Goal: Information Seeking & Learning: Learn about a topic

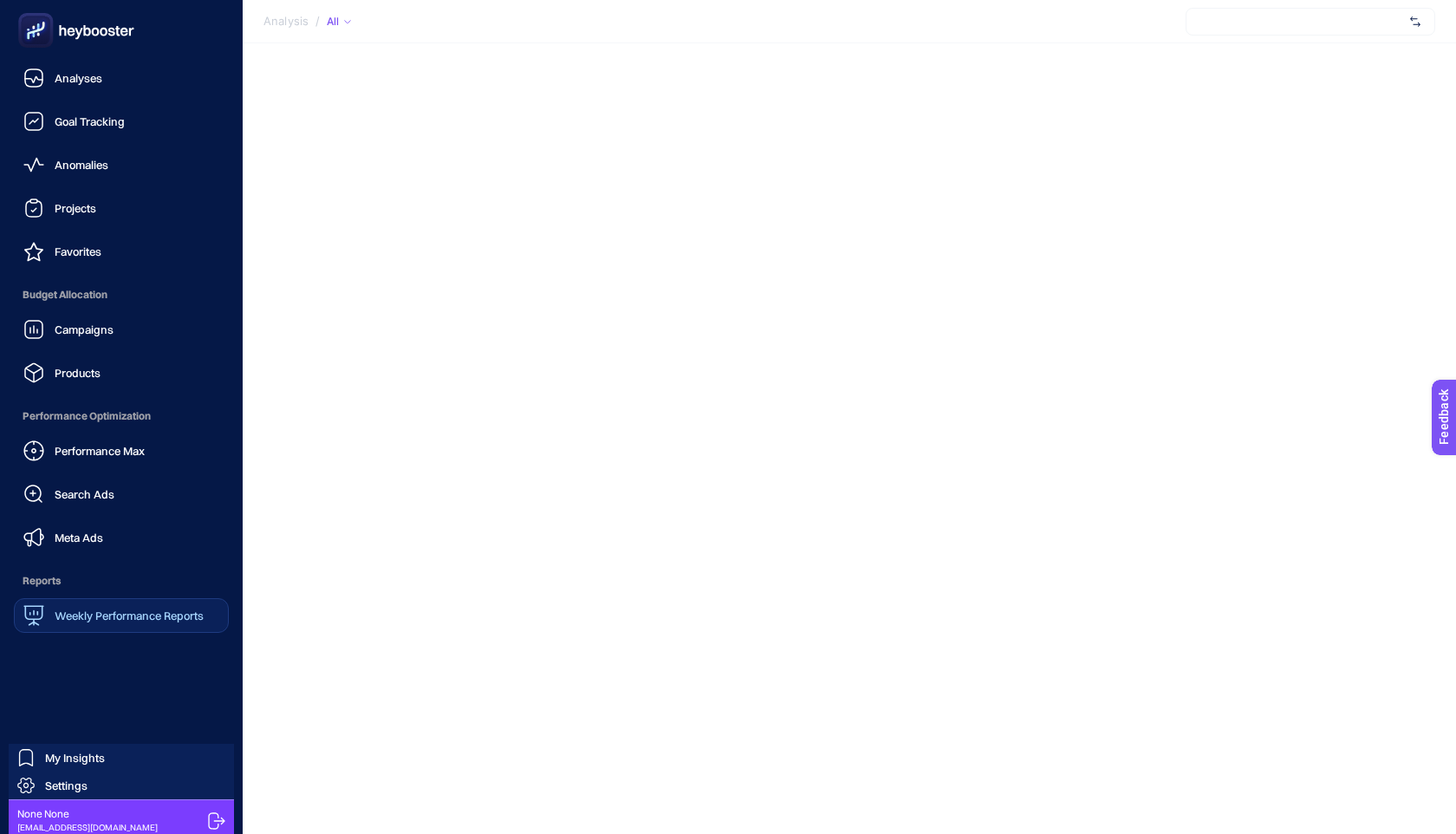
click at [167, 620] on span "Weekly Performance Reports" at bounding box center [129, 615] width 149 height 14
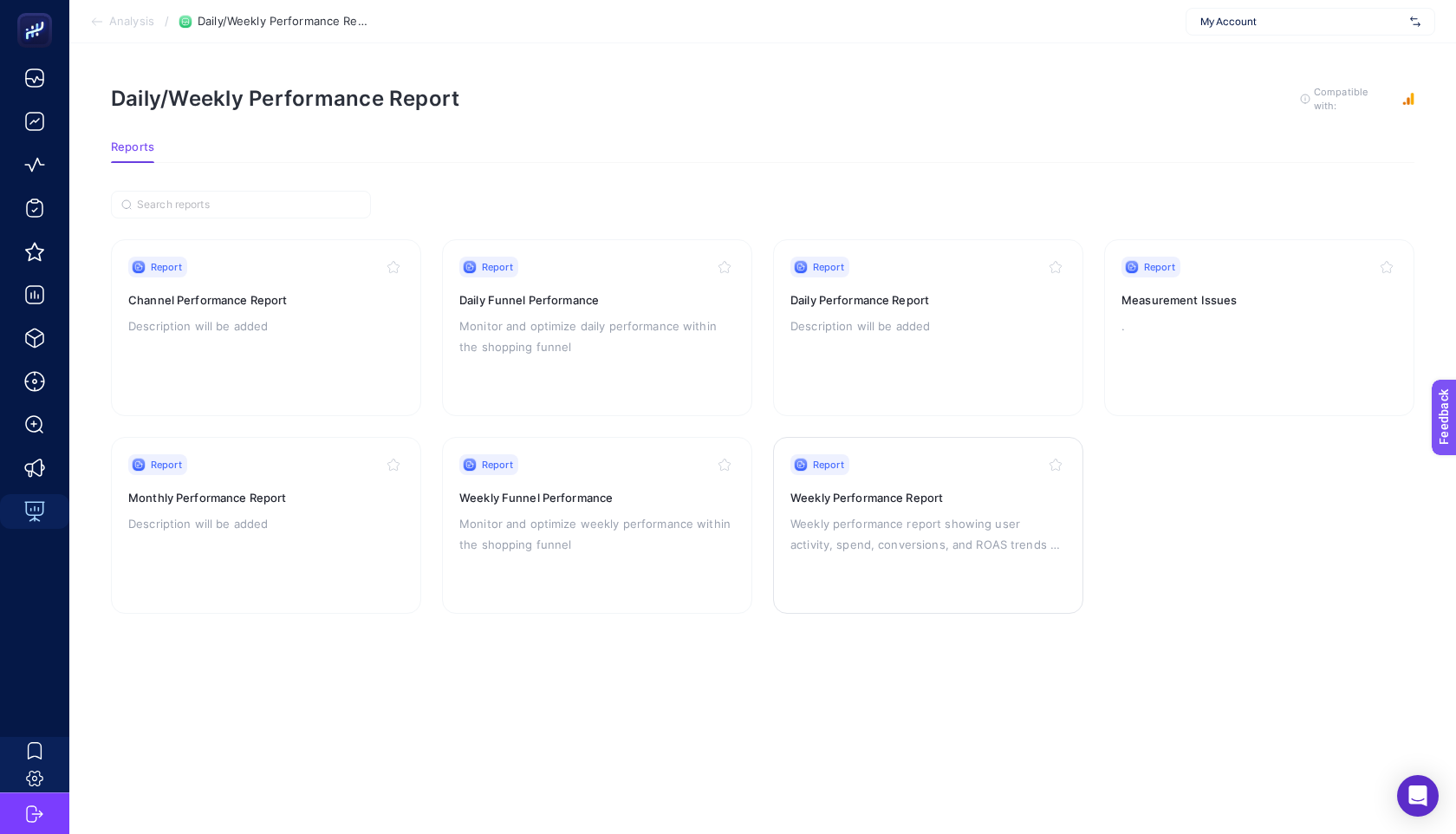
click at [881, 489] on h3 "Weekly Performance Report" at bounding box center [928, 497] width 276 height 17
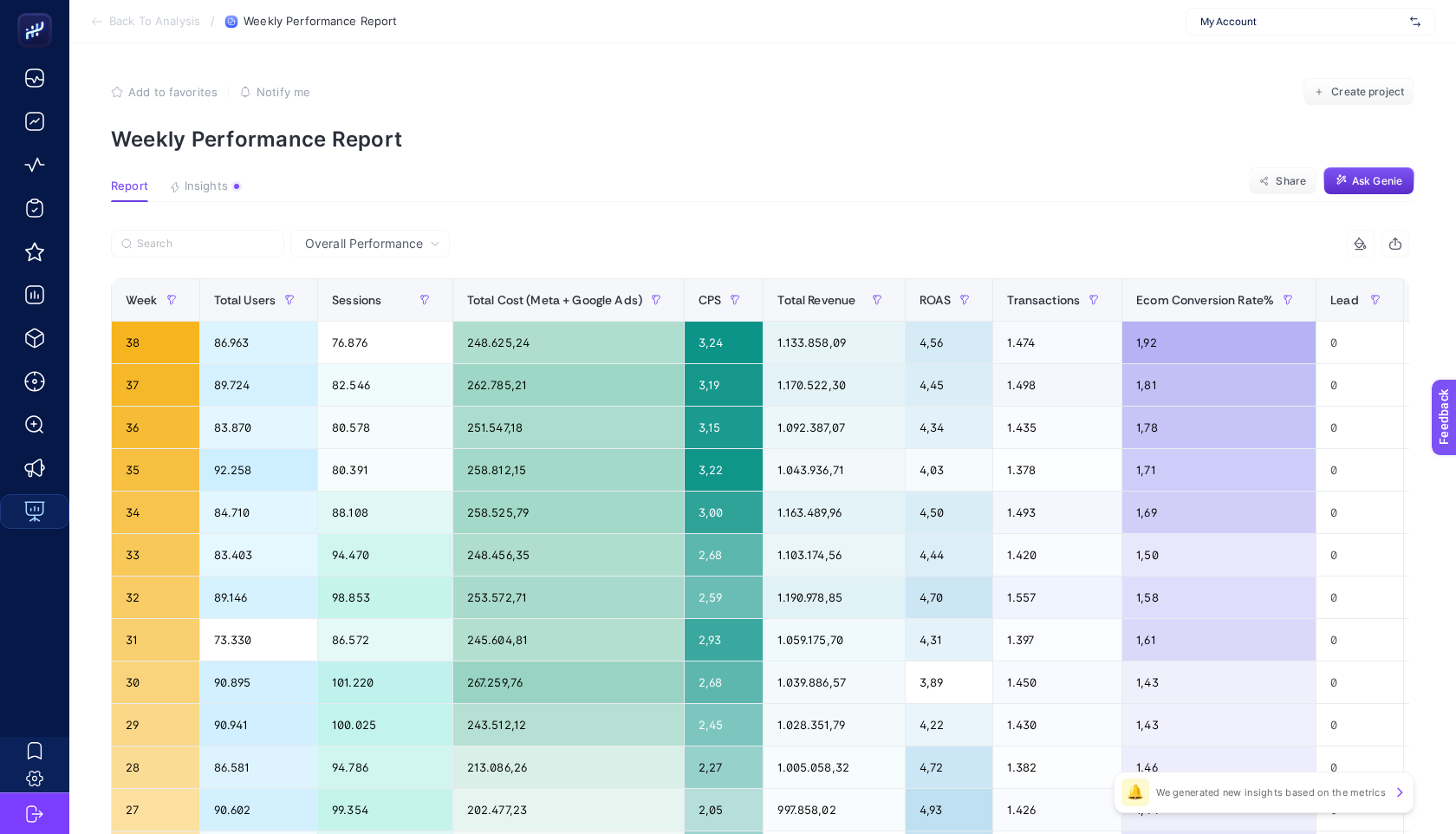
click at [362, 240] on span "Overall Performance" at bounding box center [364, 243] width 118 height 17
click at [496, 190] on section "Report Insights We generated new insights based on the metrics Share Ask Genie" at bounding box center [762, 190] width 1303 height 23
click at [561, 191] on section "Report Insights We generated new insights based on the metrics Share Ask Genie" at bounding box center [762, 190] width 1303 height 23
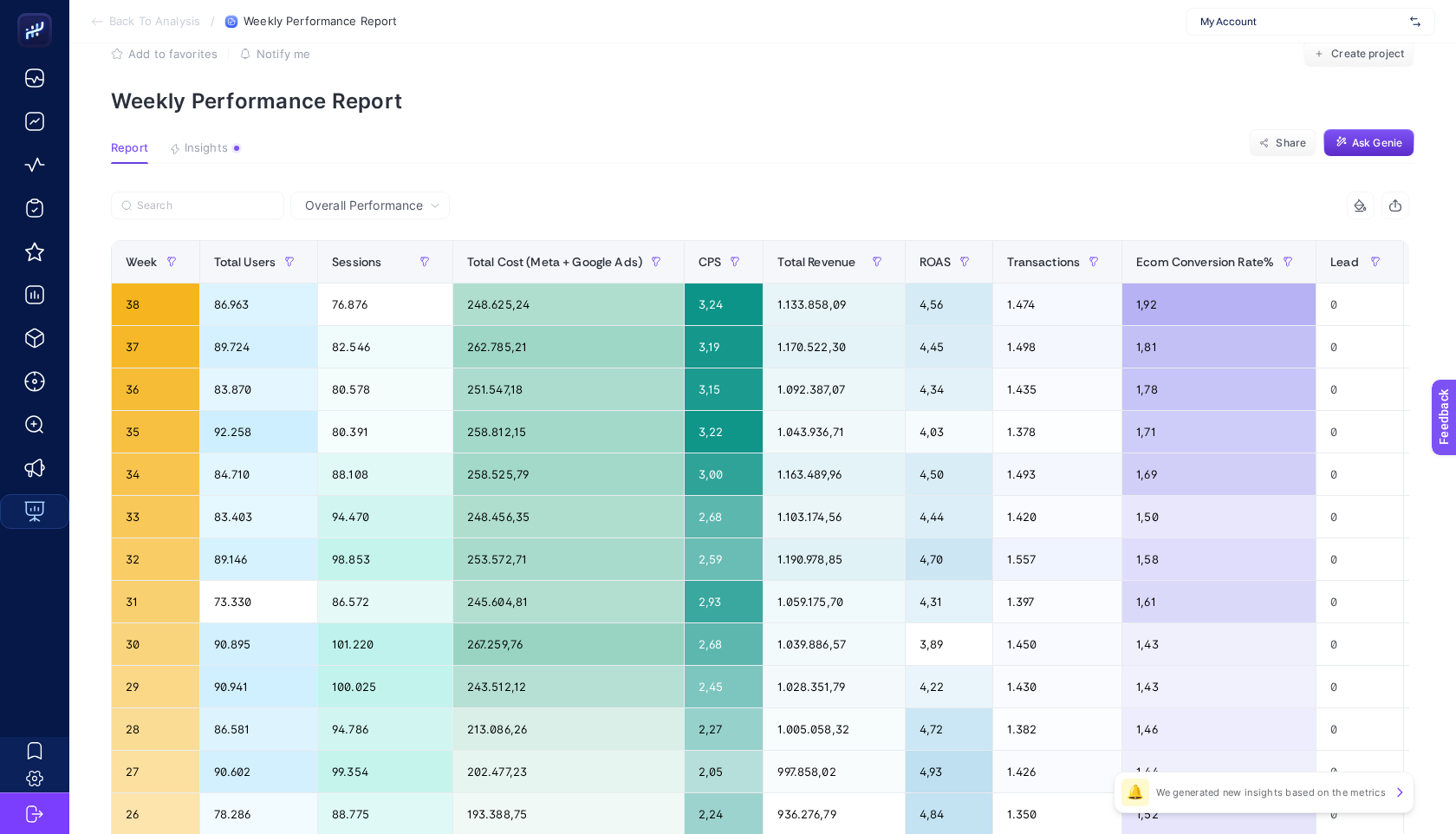
scroll to position [61, 0]
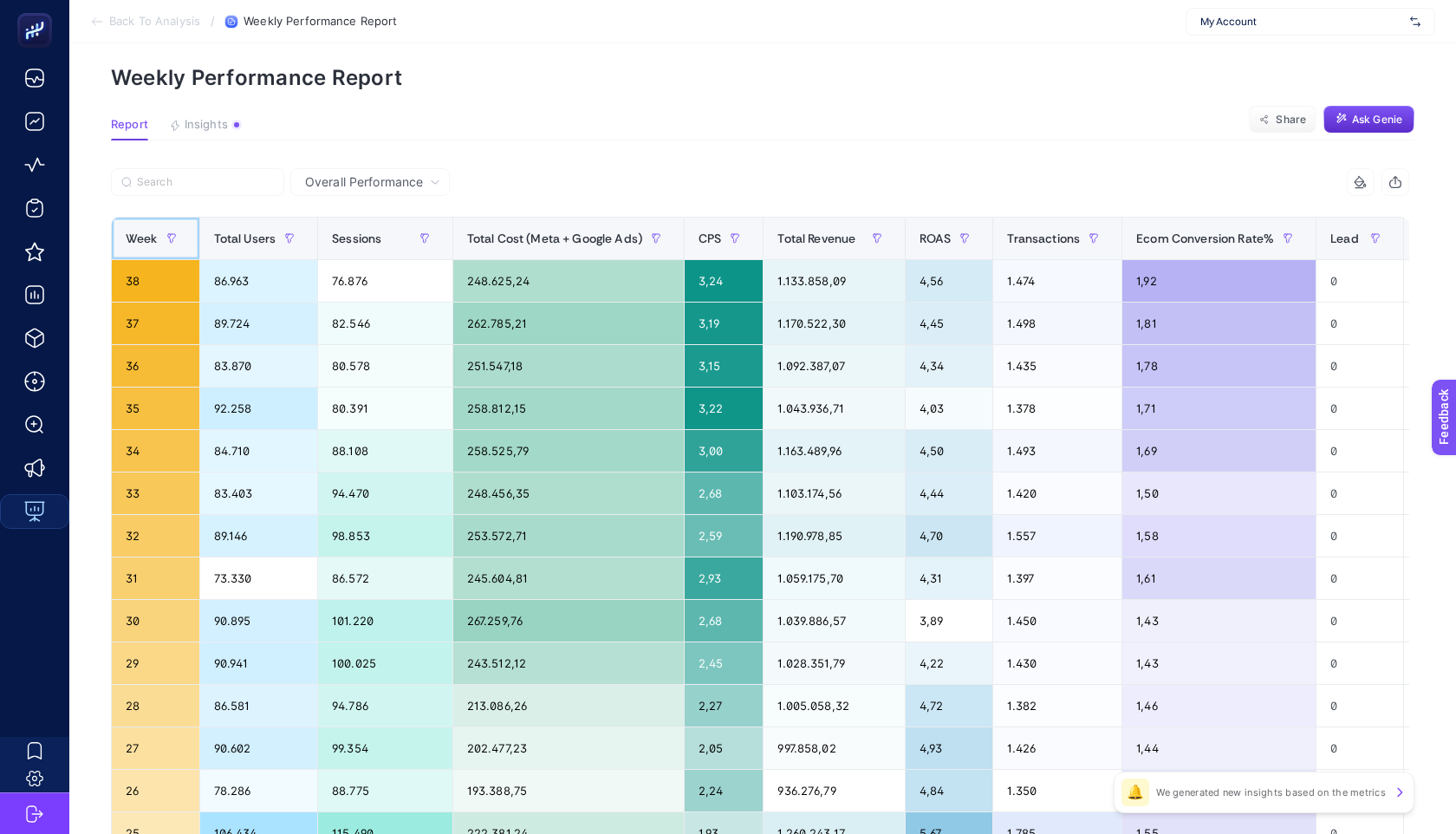
click at [152, 244] on span "Week" at bounding box center [142, 238] width 32 height 14
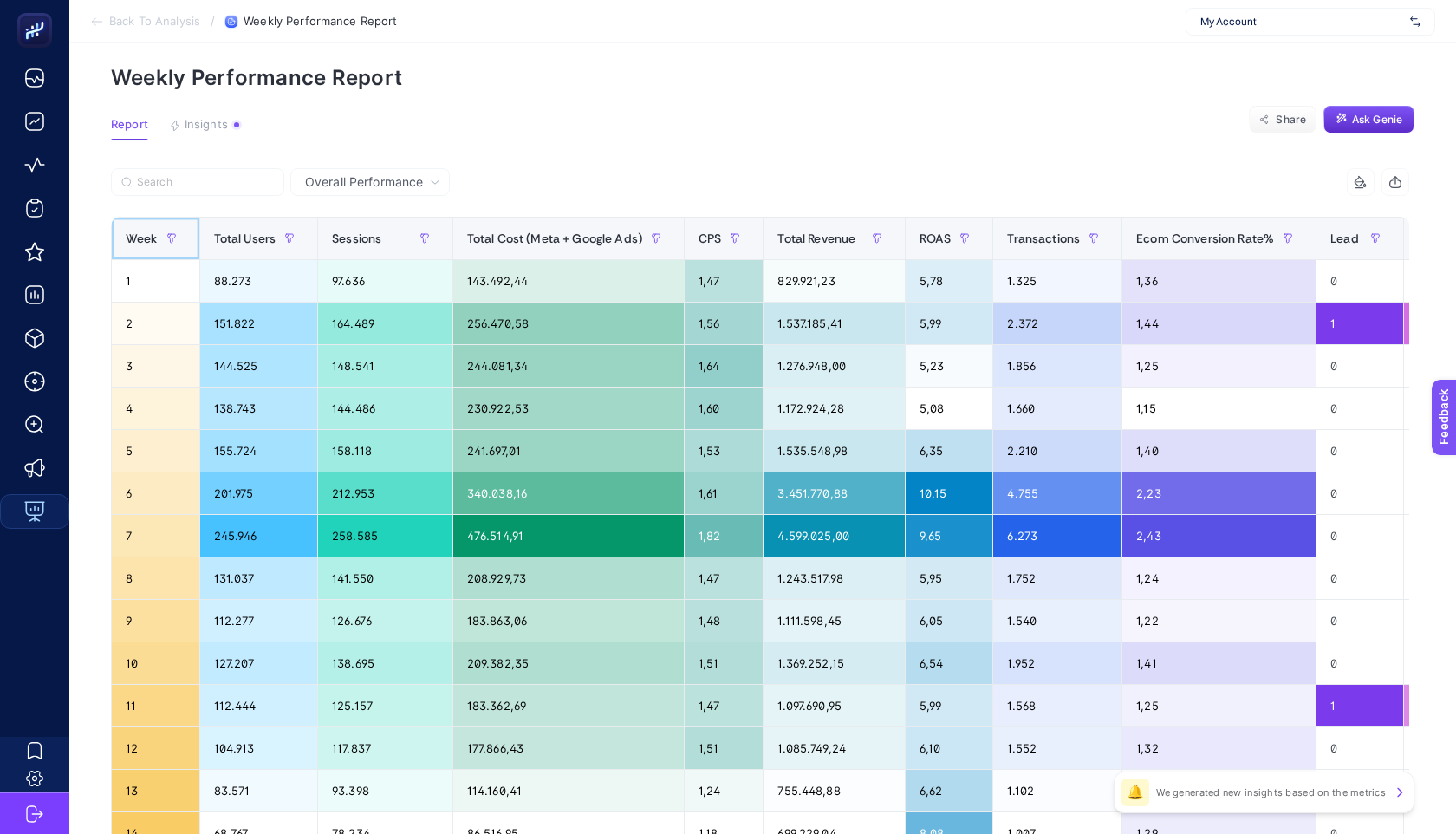
click at [152, 244] on span "Week" at bounding box center [142, 238] width 32 height 14
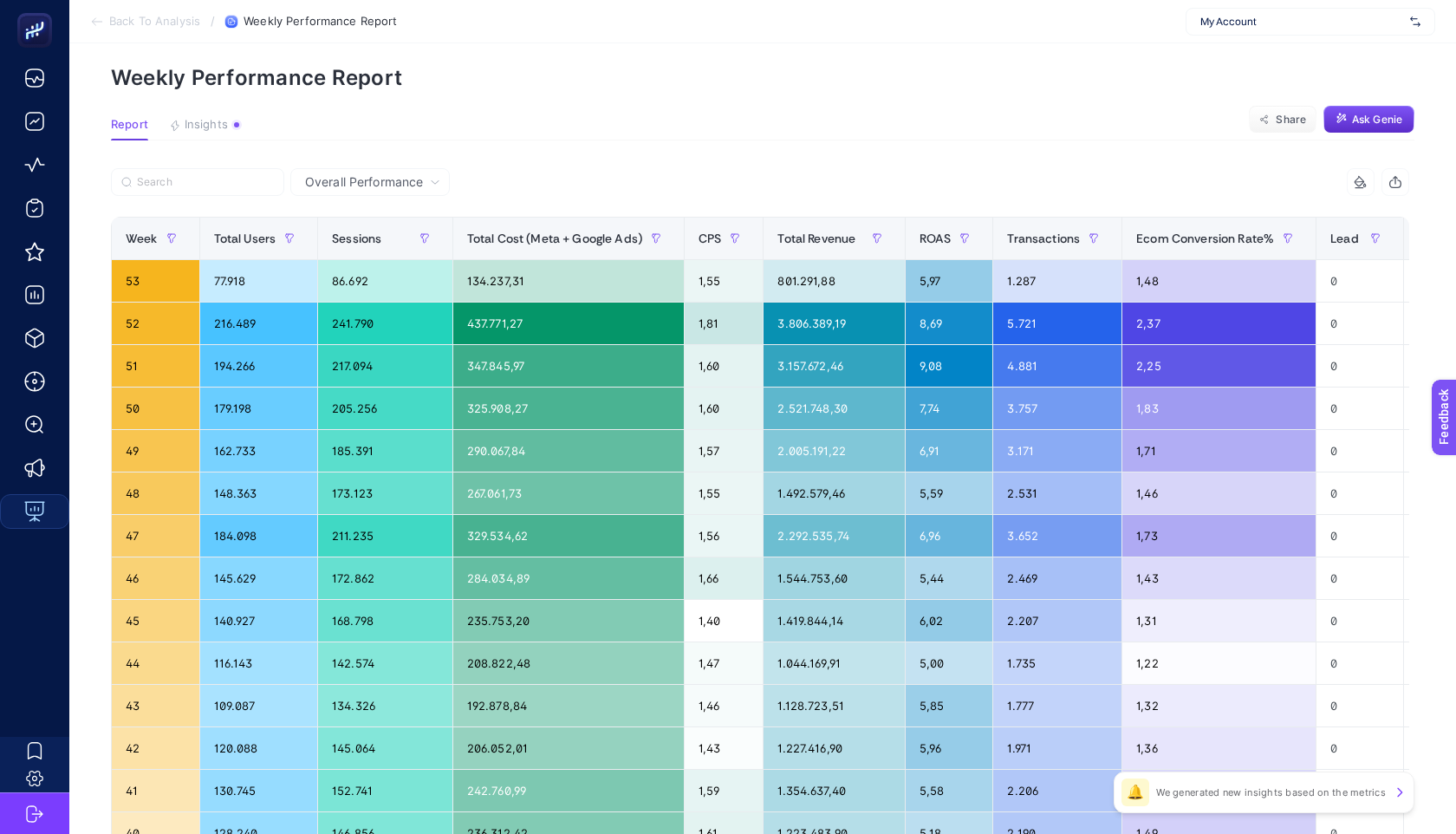
click at [539, 126] on section "Report Insights We generated new insights based on the metrics Share Ask Genie" at bounding box center [762, 129] width 1303 height 23
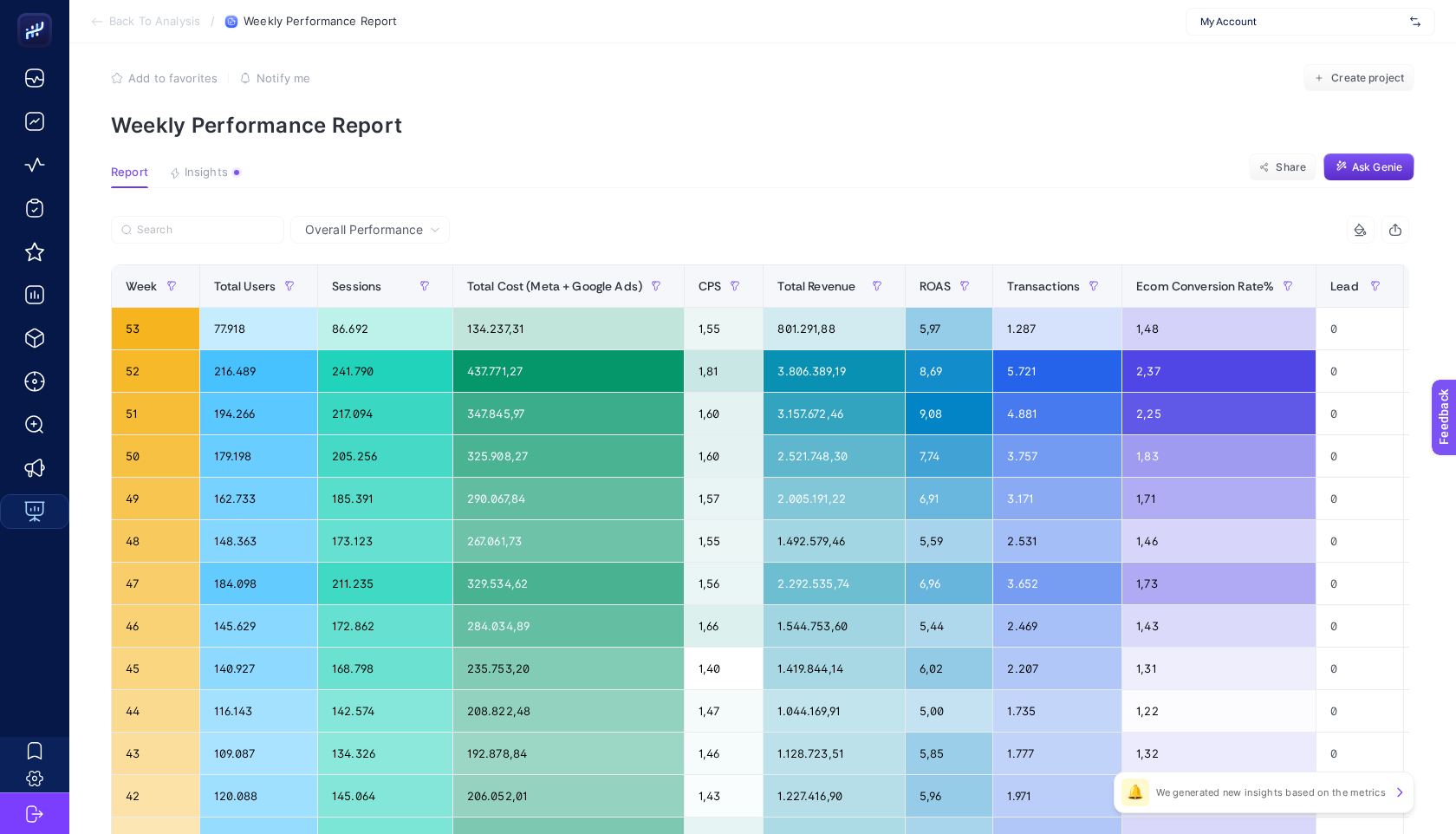
scroll to position [0, 0]
